Goal: Task Accomplishment & Management: Use online tool/utility

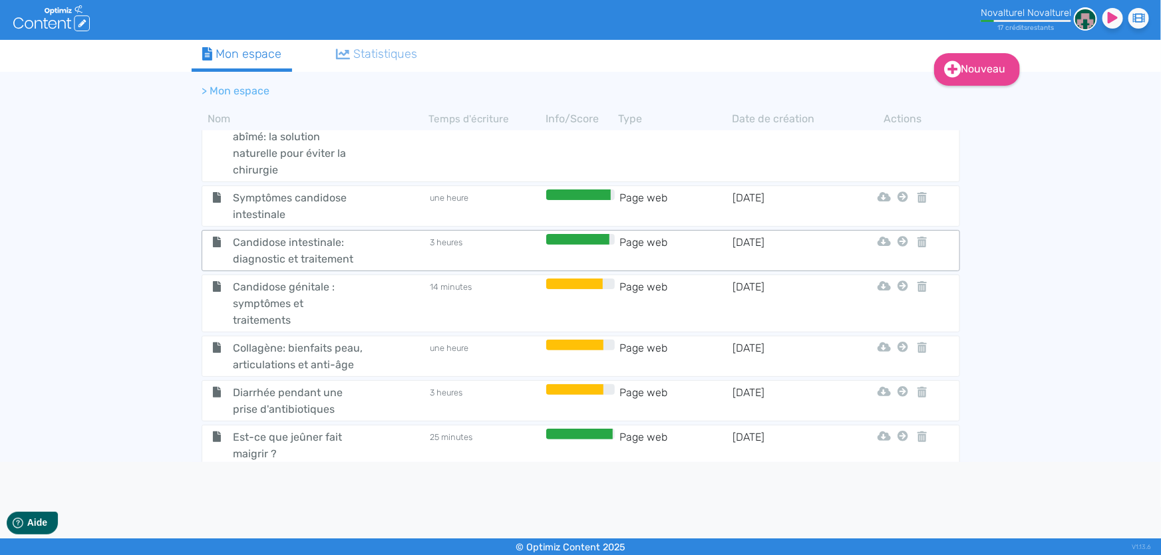
scroll to position [1260, 0]
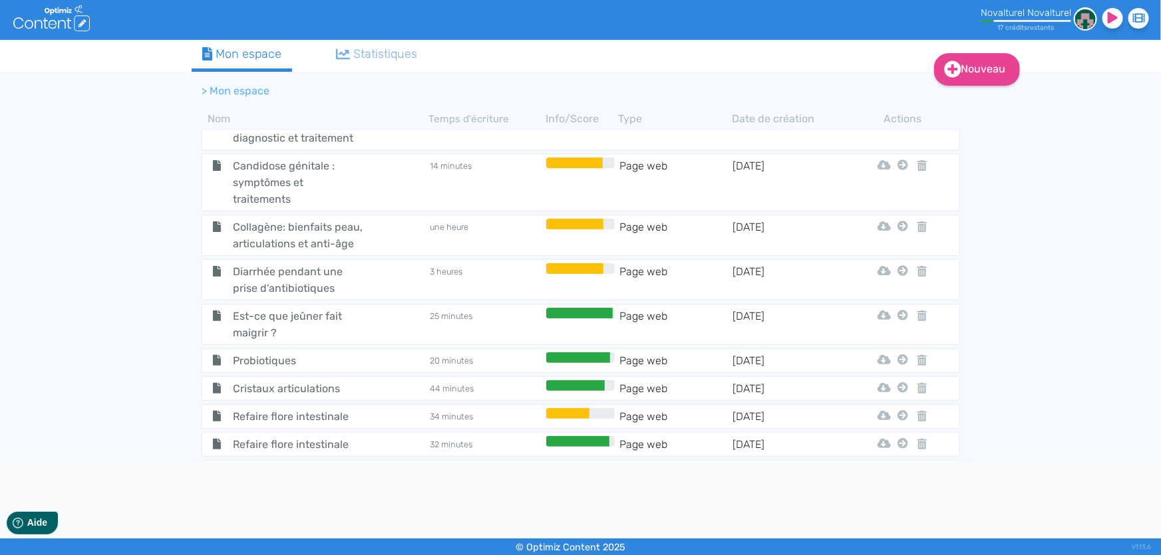
scroll to position [1260, 0]
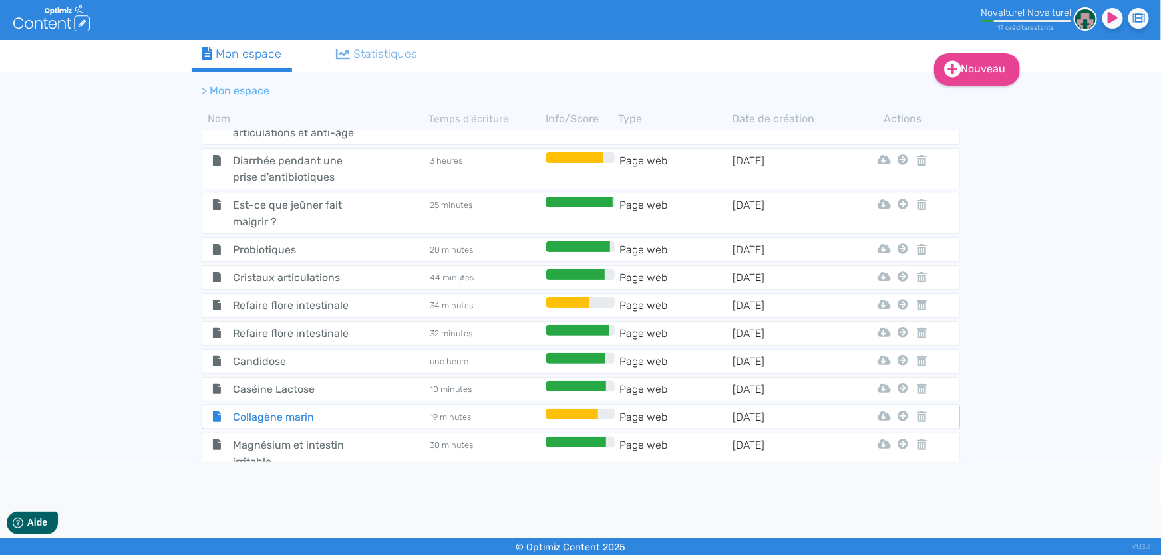
click at [305, 409] on span "Collagène marin" at bounding box center [298, 417] width 150 height 17
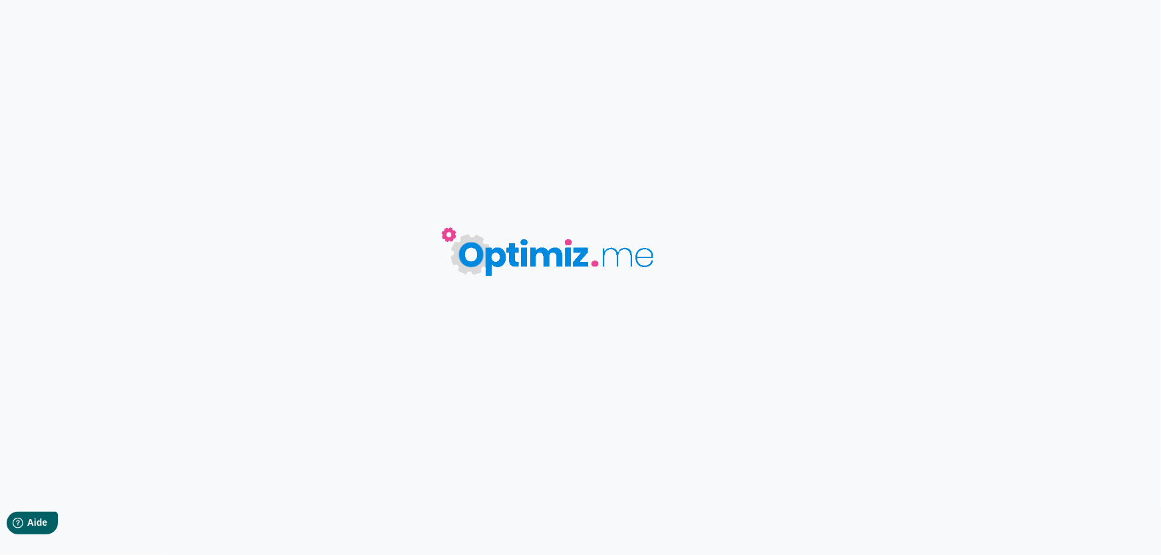
type input "Collagène marin"
